Goal: Transaction & Acquisition: Purchase product/service

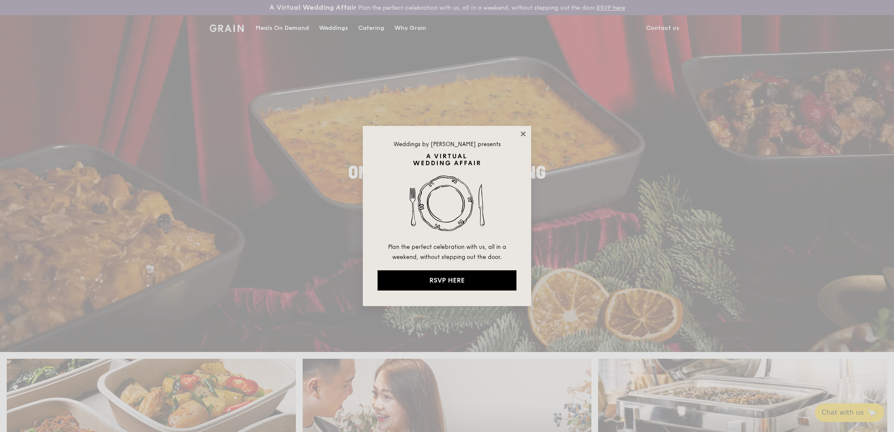
click at [519, 133] on icon at bounding box center [523, 134] width 8 height 8
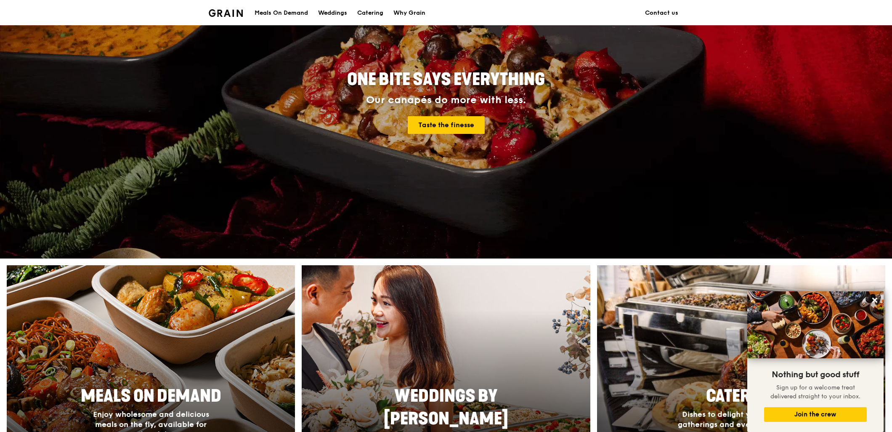
scroll to position [187, 0]
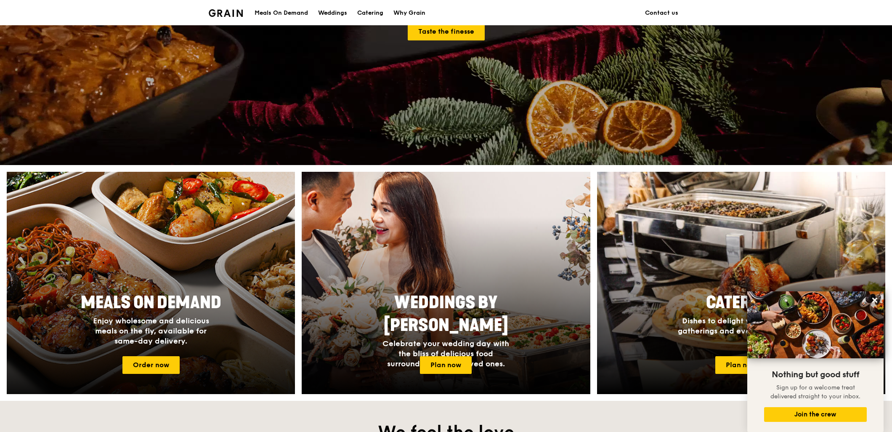
drag, startPoint x: 208, startPoint y: 285, endPoint x: 180, endPoint y: 257, distance: 40.2
click at [180, 257] on div at bounding box center [150, 283] width 317 height 244
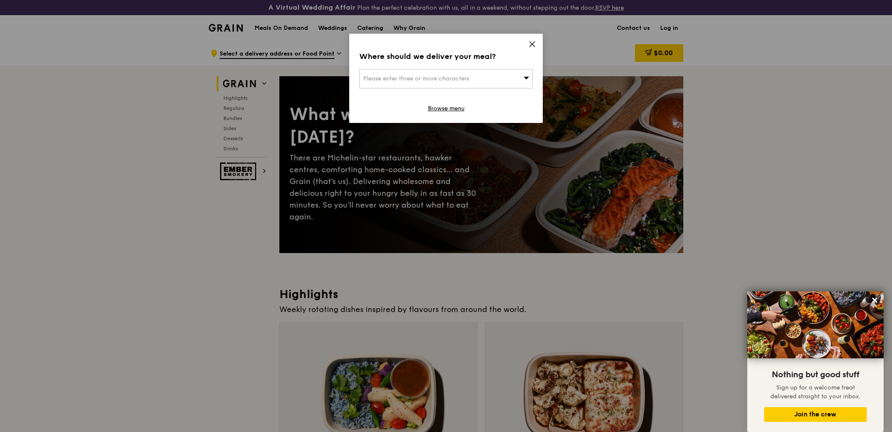
click at [528, 79] on icon at bounding box center [526, 77] width 6 height 6
click at [528, 79] on input "search" at bounding box center [446, 78] width 172 height 19
click at [535, 42] on icon at bounding box center [532, 44] width 5 height 5
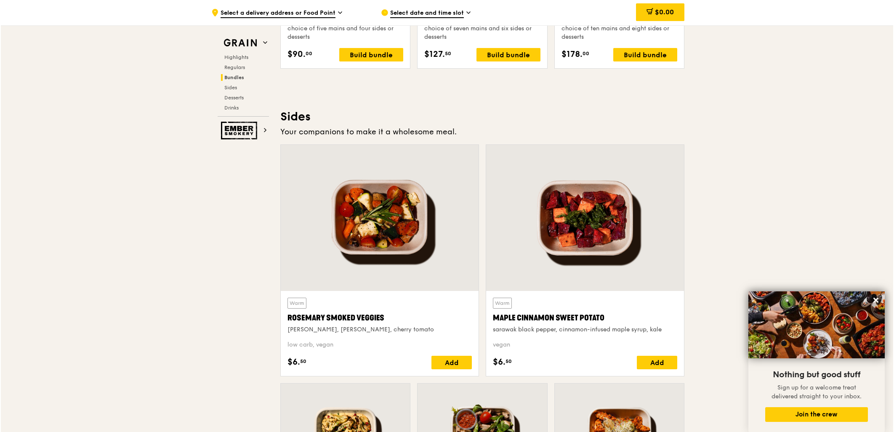
scroll to position [1542, 0]
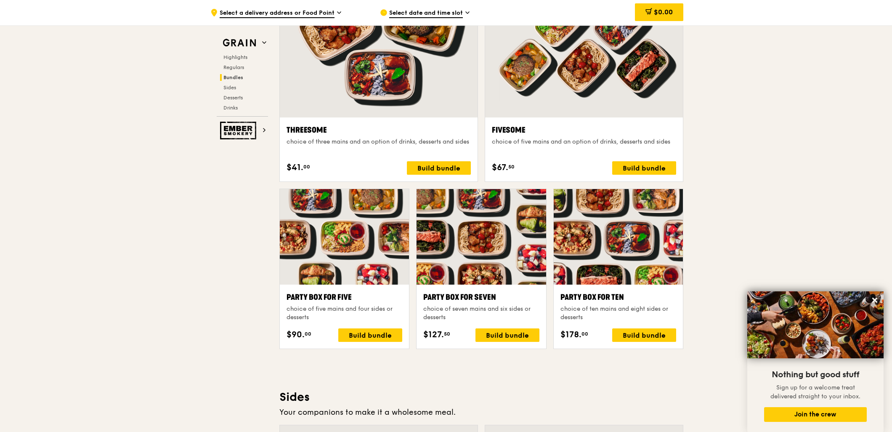
click at [594, 255] on div at bounding box center [618, 236] width 129 height 95
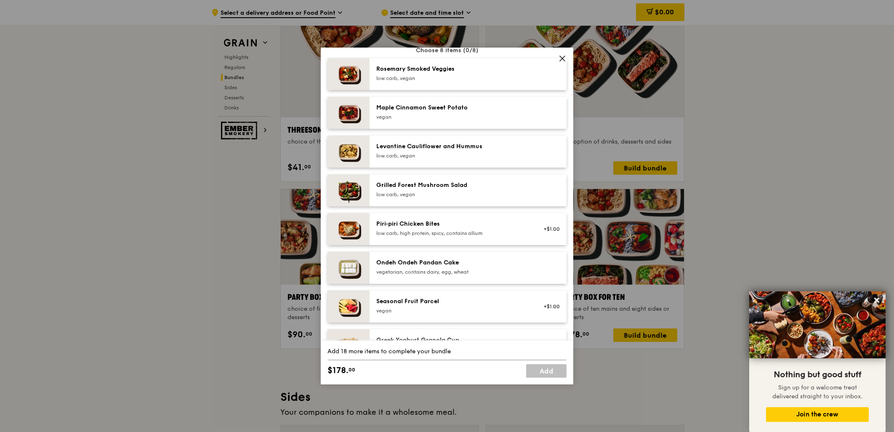
scroll to position [467, 0]
